Goal: Task Accomplishment & Management: Manage account settings

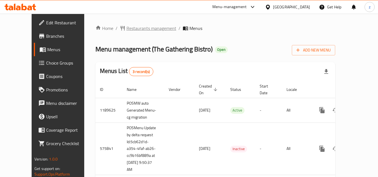
click at [127, 29] on span "Restaurants management" at bounding box center [152, 28] width 50 height 7
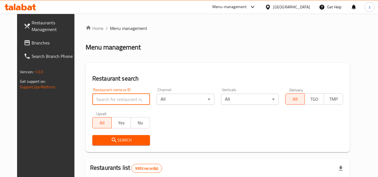
click at [103, 102] on input "search" at bounding box center [121, 99] width 58 height 11
paste input "24540"
type input "24540"
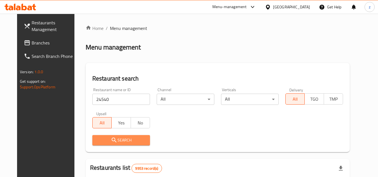
click at [111, 139] on icon "submit" at bounding box center [114, 140] width 7 height 7
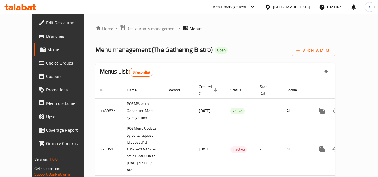
click at [46, 64] on span "Choice Groups" at bounding box center [68, 63] width 44 height 7
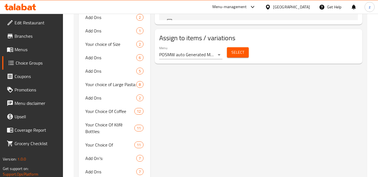
scroll to position [364, 0]
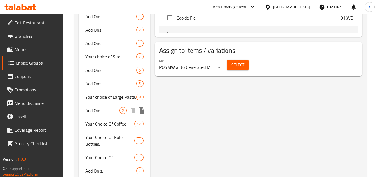
click at [99, 107] on span "Add Ons" at bounding box center [102, 110] width 34 height 7
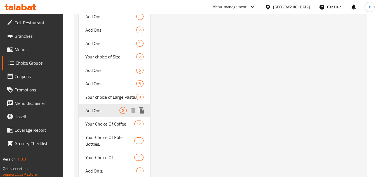
type input "2"
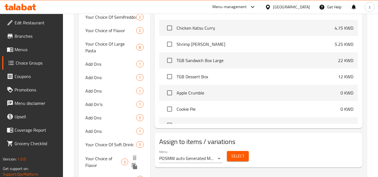
scroll to position [196, 0]
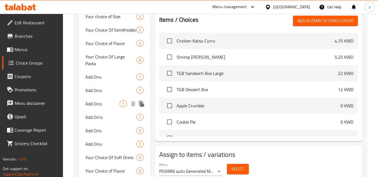
click at [100, 100] on span "Add Ons:" at bounding box center [102, 103] width 34 height 7
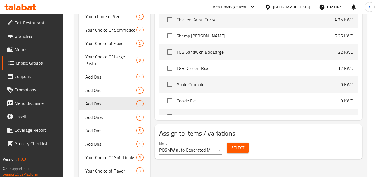
type input "Add Ons:"
type input "الإضافات:"
type input "1"
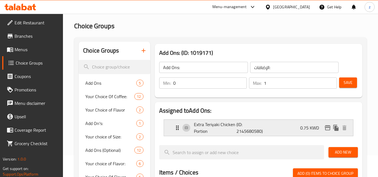
scroll to position [28, 0]
